Goal: Information Seeking & Learning: Understand process/instructions

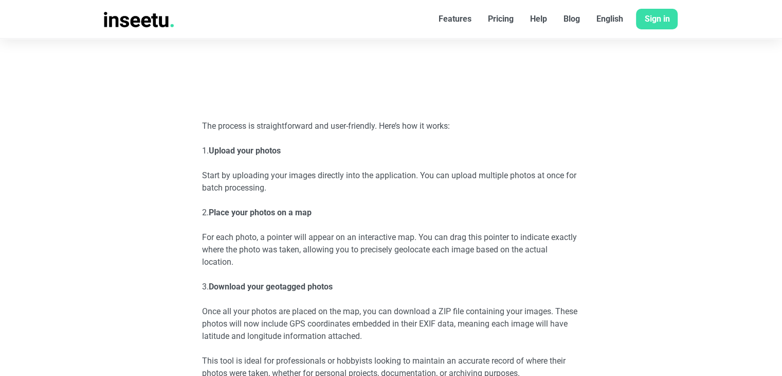
scroll to position [1036, 0]
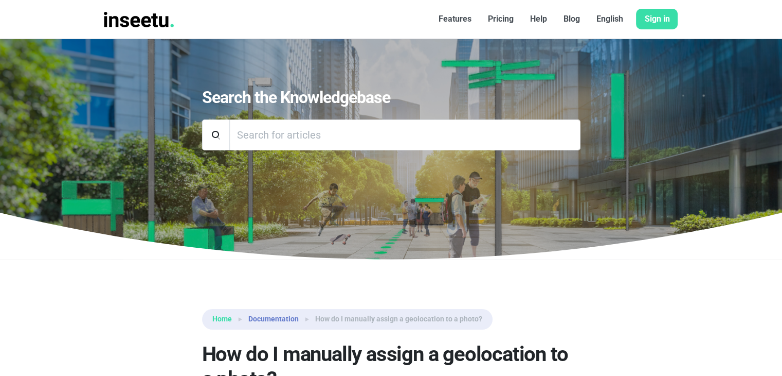
click at [229, 320] on link "Home" at bounding box center [222, 318] width 20 height 11
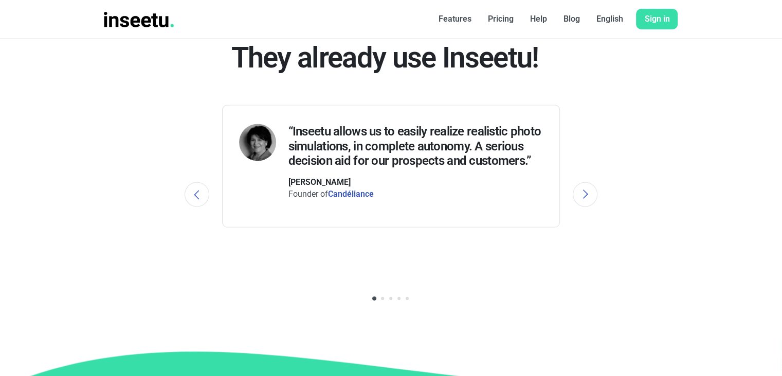
scroll to position [2265, 0]
